Goal: Task Accomplishment & Management: Use online tool/utility

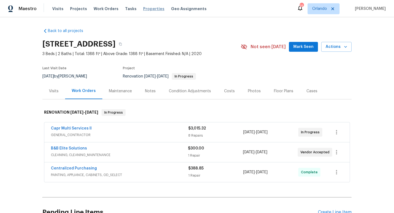
click at [147, 7] on span "Properties" at bounding box center [153, 8] width 21 height 5
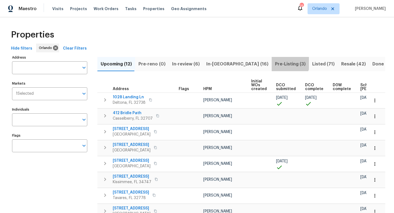
click at [275, 60] on span "Pre-Listing (3)" at bounding box center [290, 64] width 31 height 8
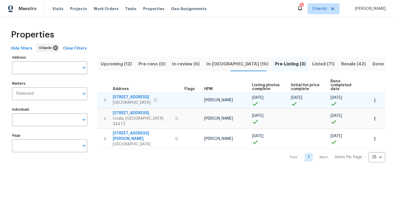
click at [150, 94] on span "[STREET_ADDRESS]" at bounding box center [132, 96] width 38 height 5
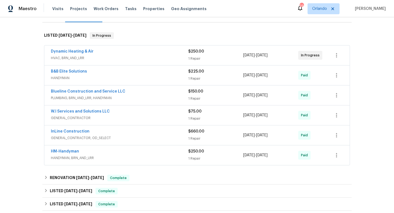
scroll to position [76, 0]
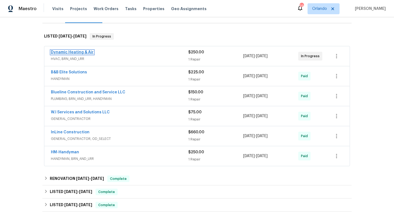
click at [87, 54] on link "Dynamic Heating & Air" at bounding box center [72, 52] width 43 height 4
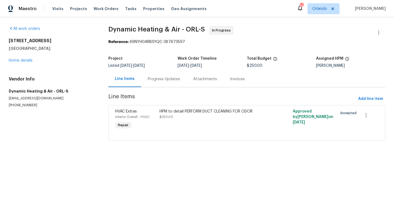
click at [237, 112] on div "HPM to detail PERFORM DUCT CLEANING FOR ODOR" at bounding box center [213, 111] width 108 height 5
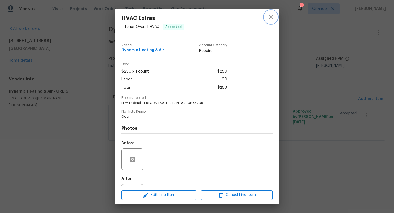
click at [269, 17] on icon "close" at bounding box center [270, 17] width 7 height 7
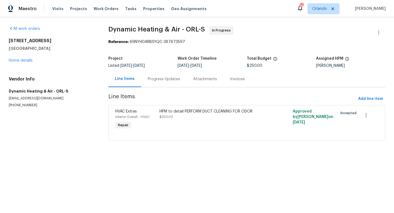
click at [195, 119] on div "HPM to detail PERFORM DUCT CLEANING FOR ODOR $250.00" at bounding box center [213, 114] width 108 height 11
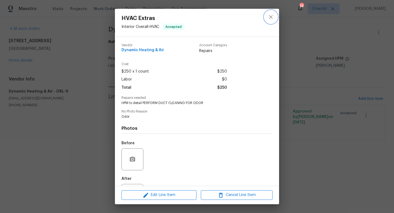
click at [273, 14] on icon "close" at bounding box center [270, 17] width 7 height 7
